Goal: Information Seeking & Learning: Learn about a topic

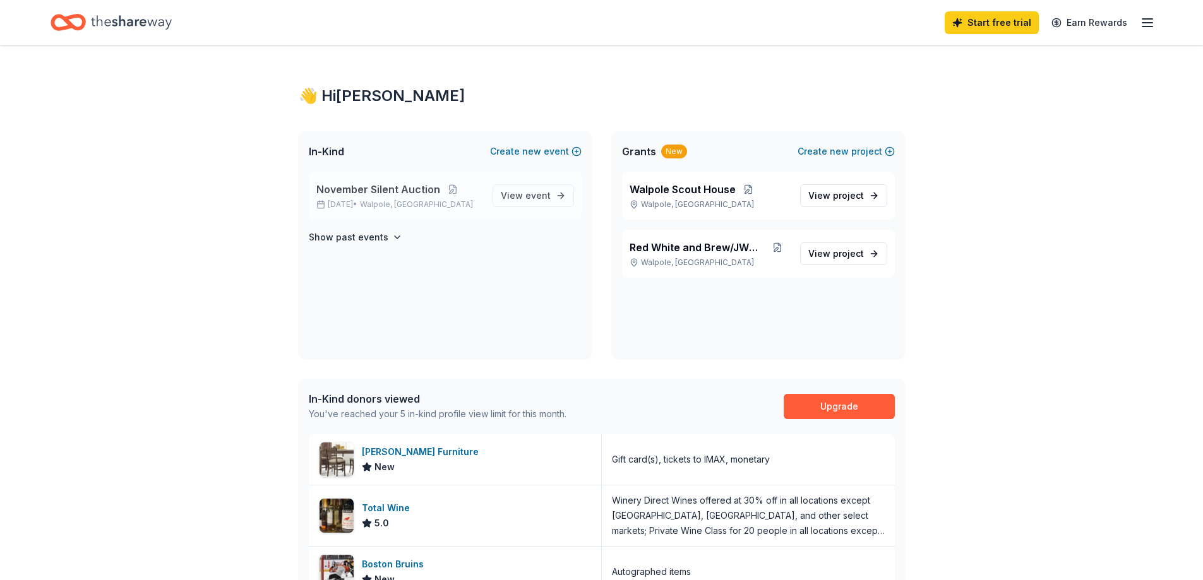
click at [410, 196] on span "November Silent Auction" at bounding box center [378, 189] width 124 height 15
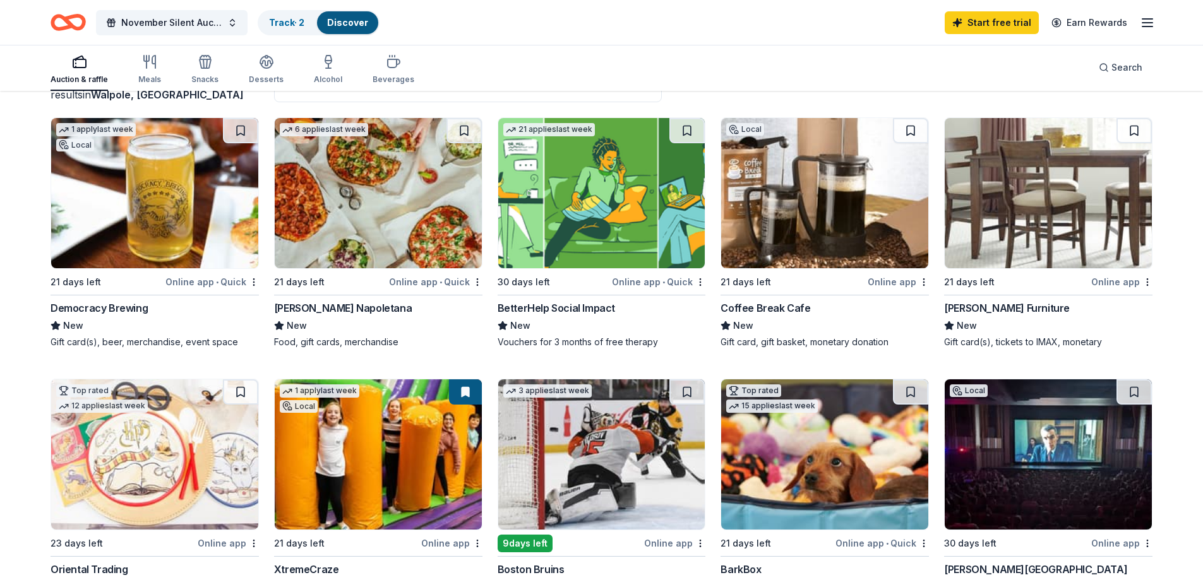
scroll to position [126, 0]
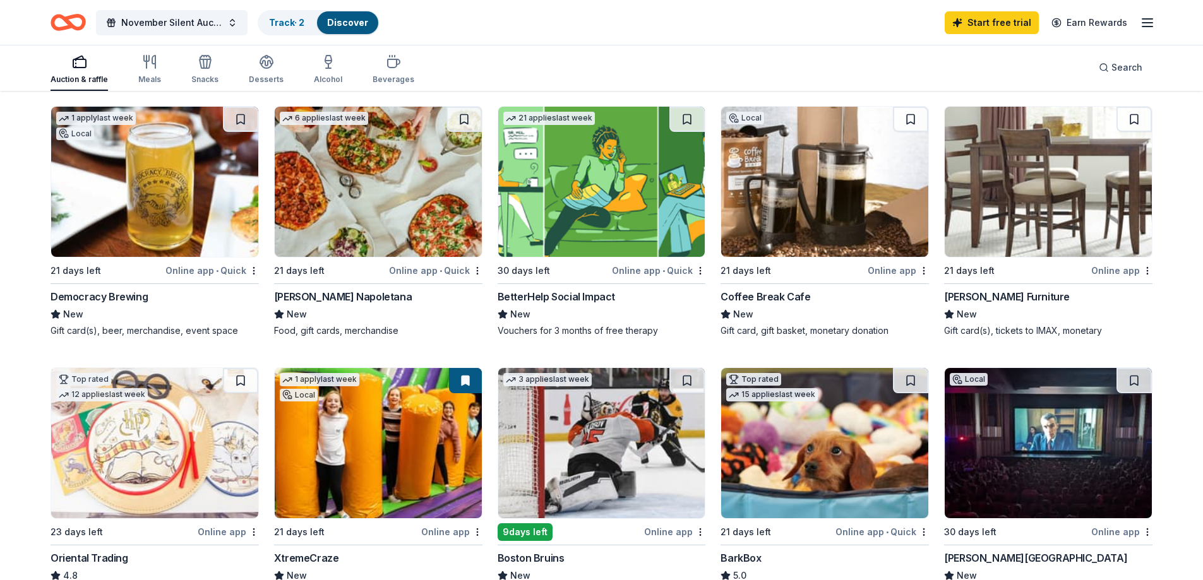
click at [343, 231] on img at bounding box center [378, 182] width 207 height 150
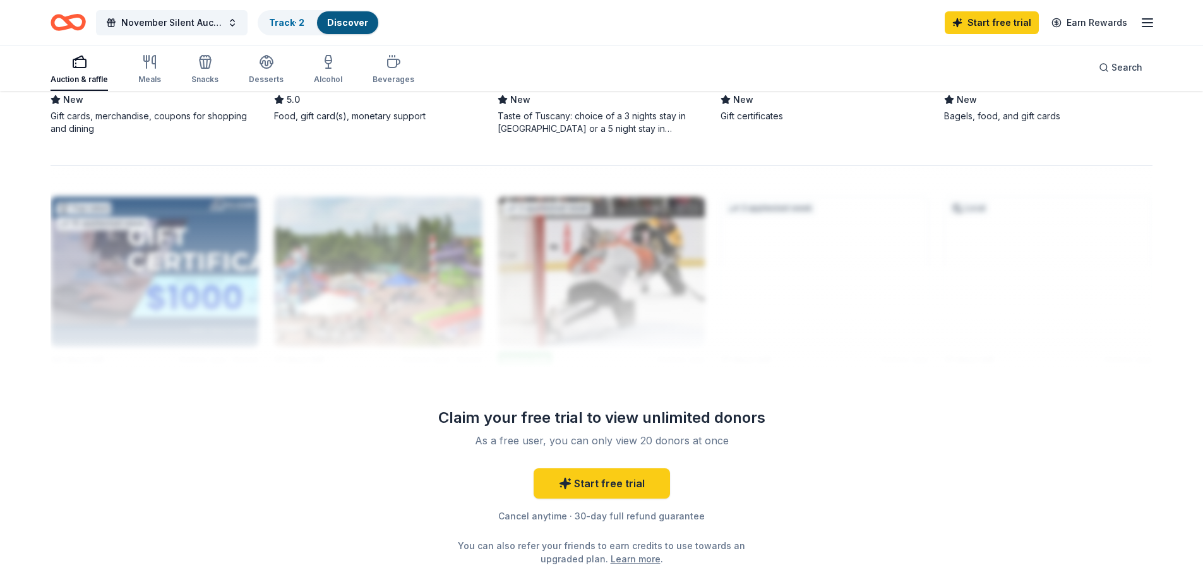
scroll to position [1011, 0]
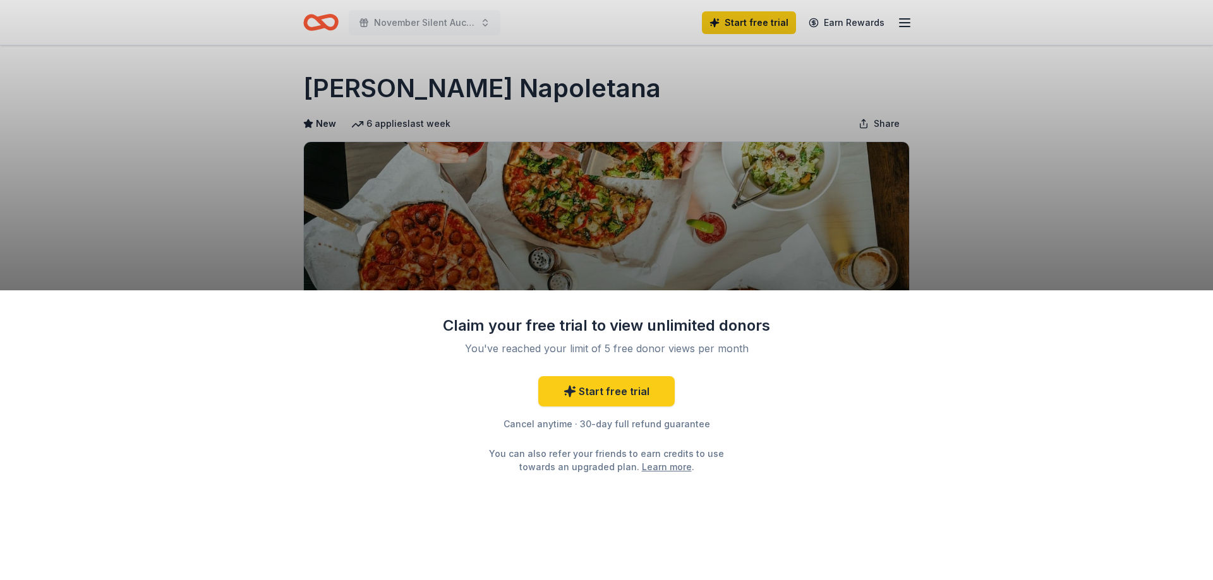
click at [1078, 176] on div "Claim your free trial to view unlimited donors You've reached your limit of 5 f…" at bounding box center [606, 290] width 1213 height 580
